Goal: Information Seeking & Learning: Learn about a topic

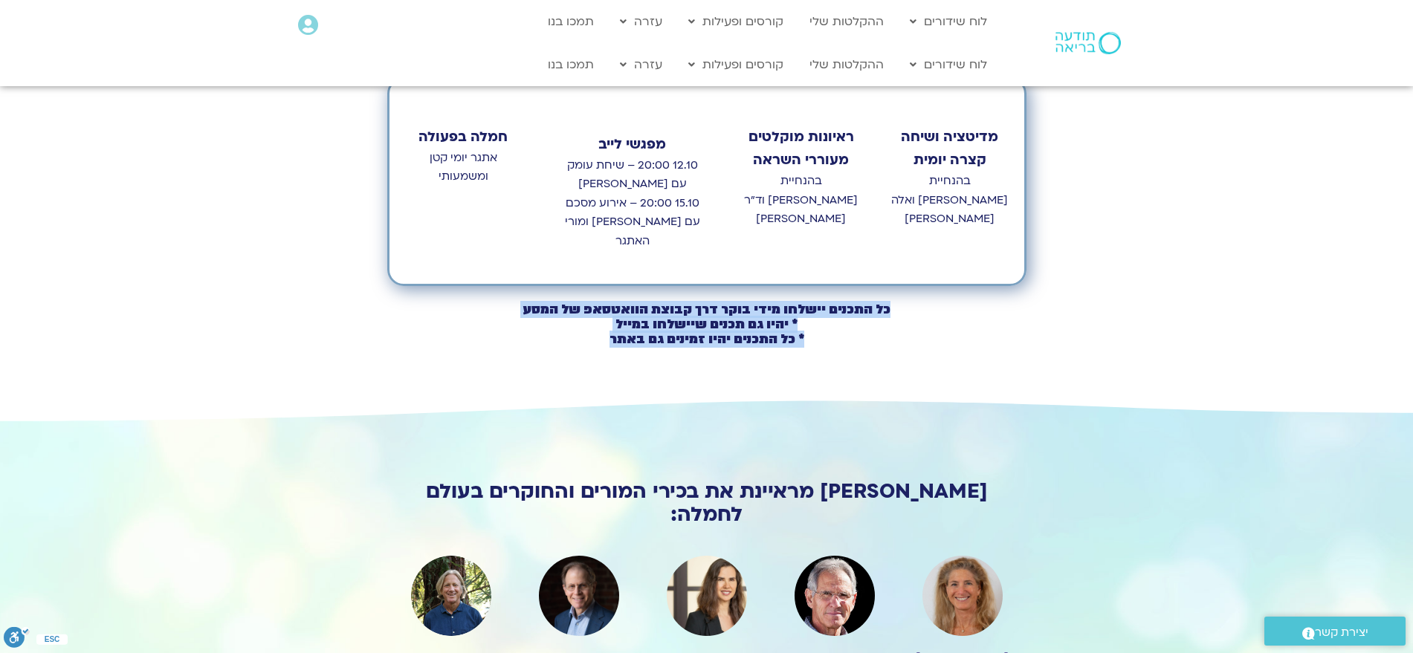
drag, startPoint x: 602, startPoint y: 303, endPoint x: 887, endPoint y: 267, distance: 287.5
click at [887, 302] on h2 "כל התכנים יישלחו מידי בוקר דרך קבוצת הוואטסאפ של המסע * יהיו גם תכנים שיישלחו ב…" at bounding box center [707, 324] width 636 height 45
copy h2 "כל התכנים יישלחו מידי בוקר דרך קבוצת הוואטסאפ של המסע * יהיו גם תכנים שיישלחו ב…"
